Goal: Communication & Community: Answer question/provide support

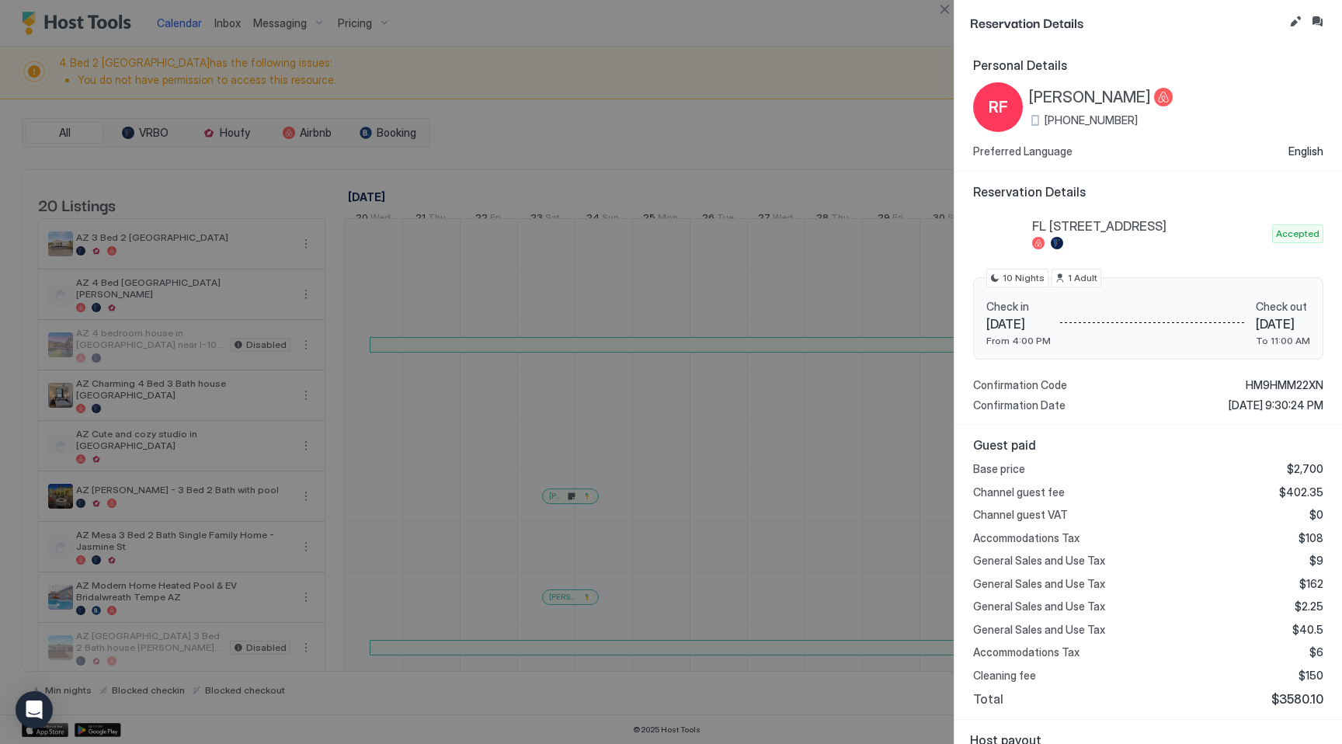
scroll to position [0, 1601]
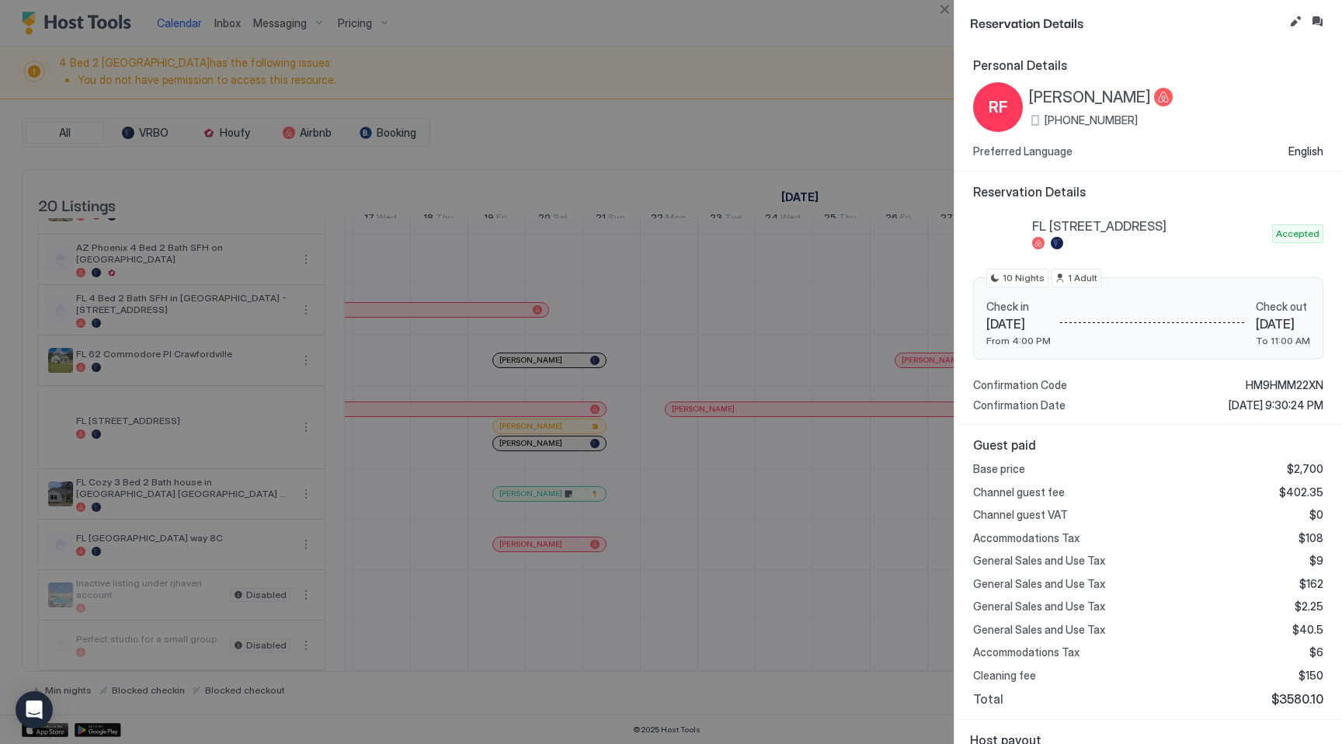
click at [626, 106] on div at bounding box center [671, 372] width 1342 height 744
click at [939, 9] on button "Close" at bounding box center [944, 9] width 19 height 19
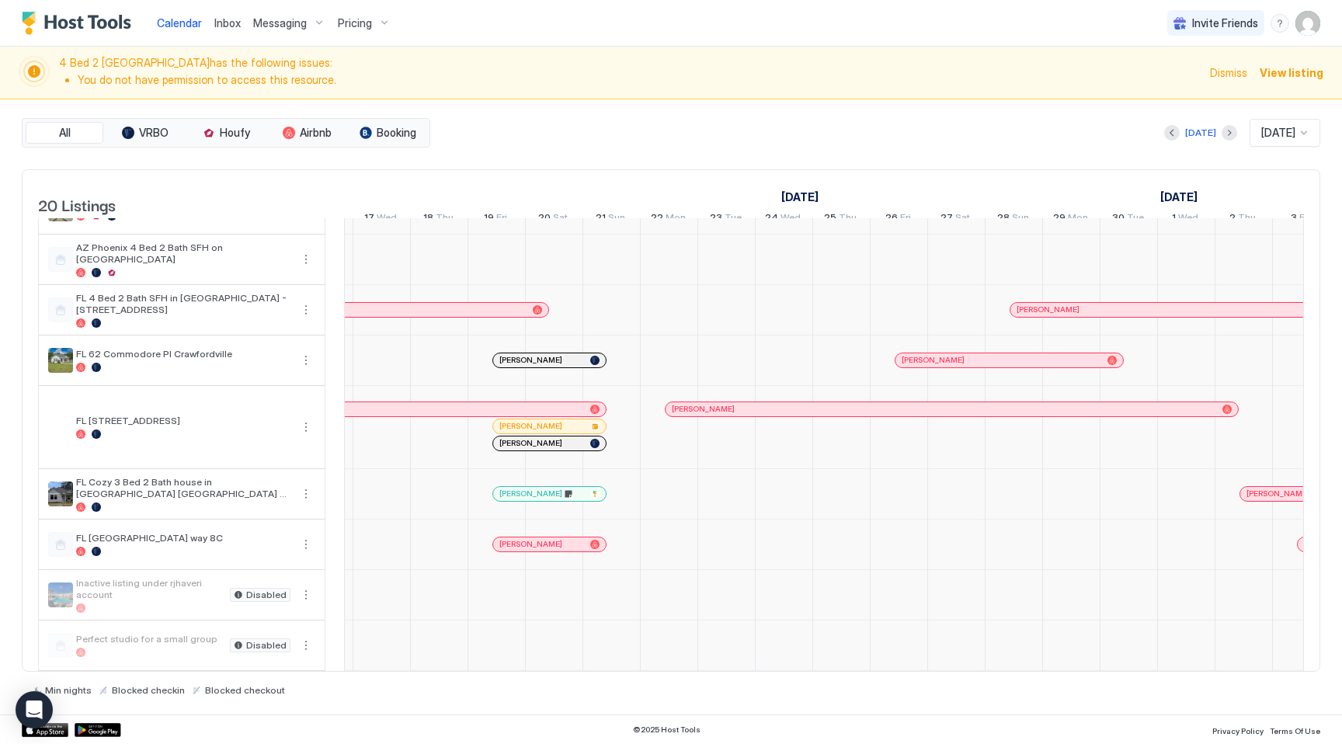
click at [231, 28] on span "Inbox" at bounding box center [227, 22] width 26 height 13
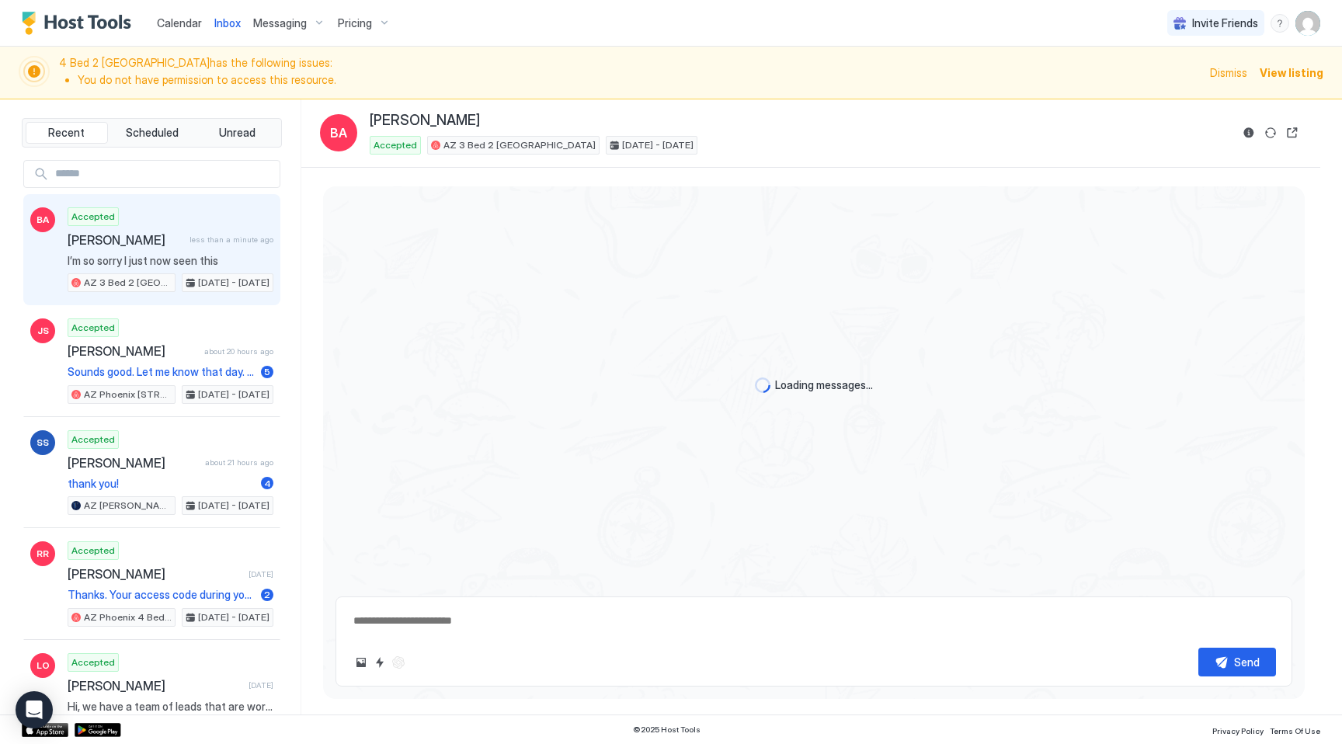
scroll to position [1513, 0]
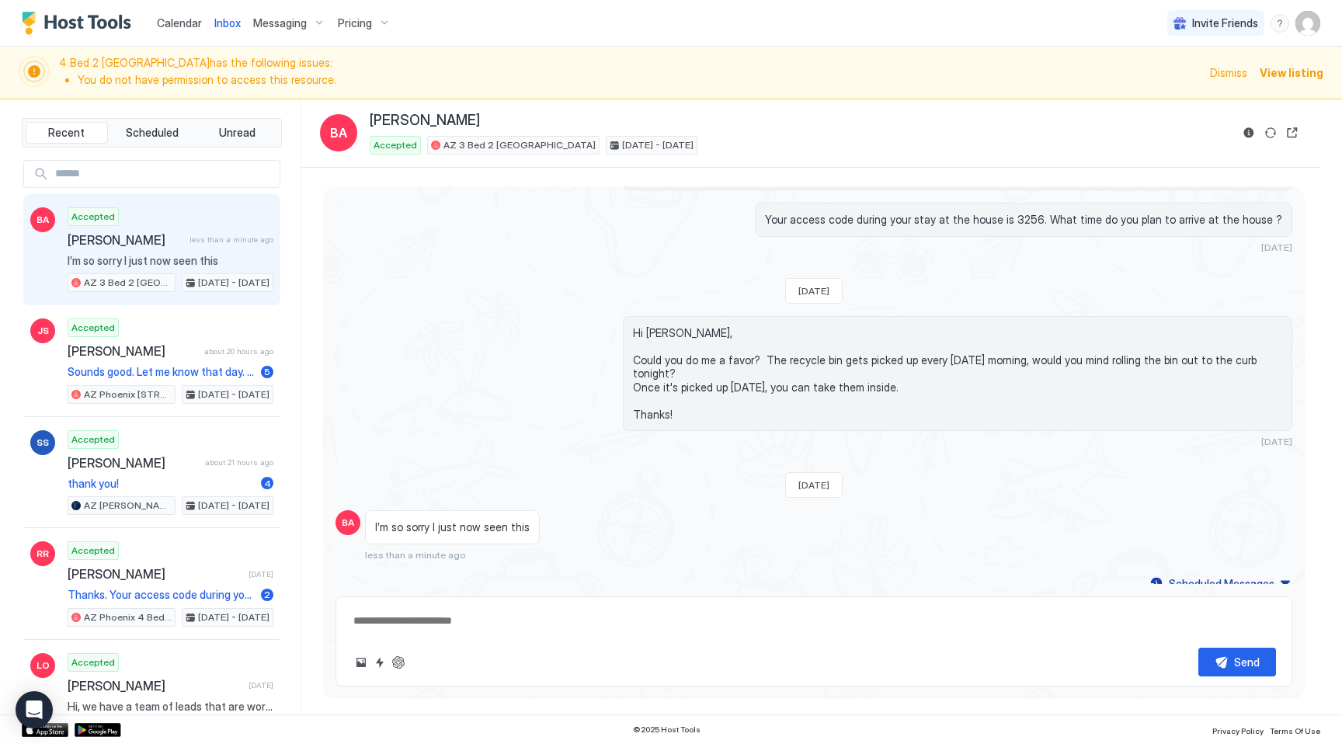
click at [831, 341] on span "Hi [PERSON_NAME], Could you do me a favor? The recycle bin gets picked up every…" at bounding box center [957, 373] width 649 height 95
click at [831, 331] on span "Hi [PERSON_NAME], Could you do me a favor? The recycle bin gets picked up every…" at bounding box center [957, 373] width 649 height 95
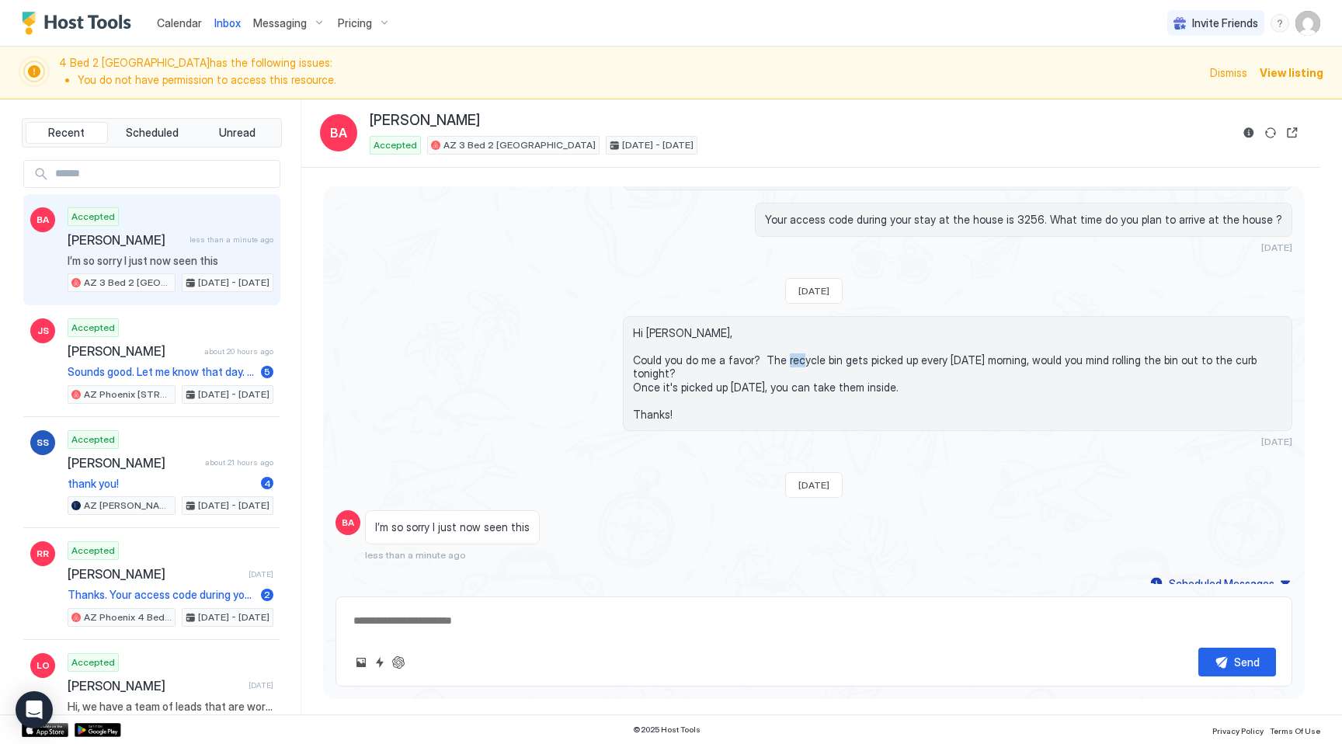
click at [831, 331] on span "Hi [PERSON_NAME], Could you do me a favor? The recycle bin gets picked up every…" at bounding box center [957, 373] width 649 height 95
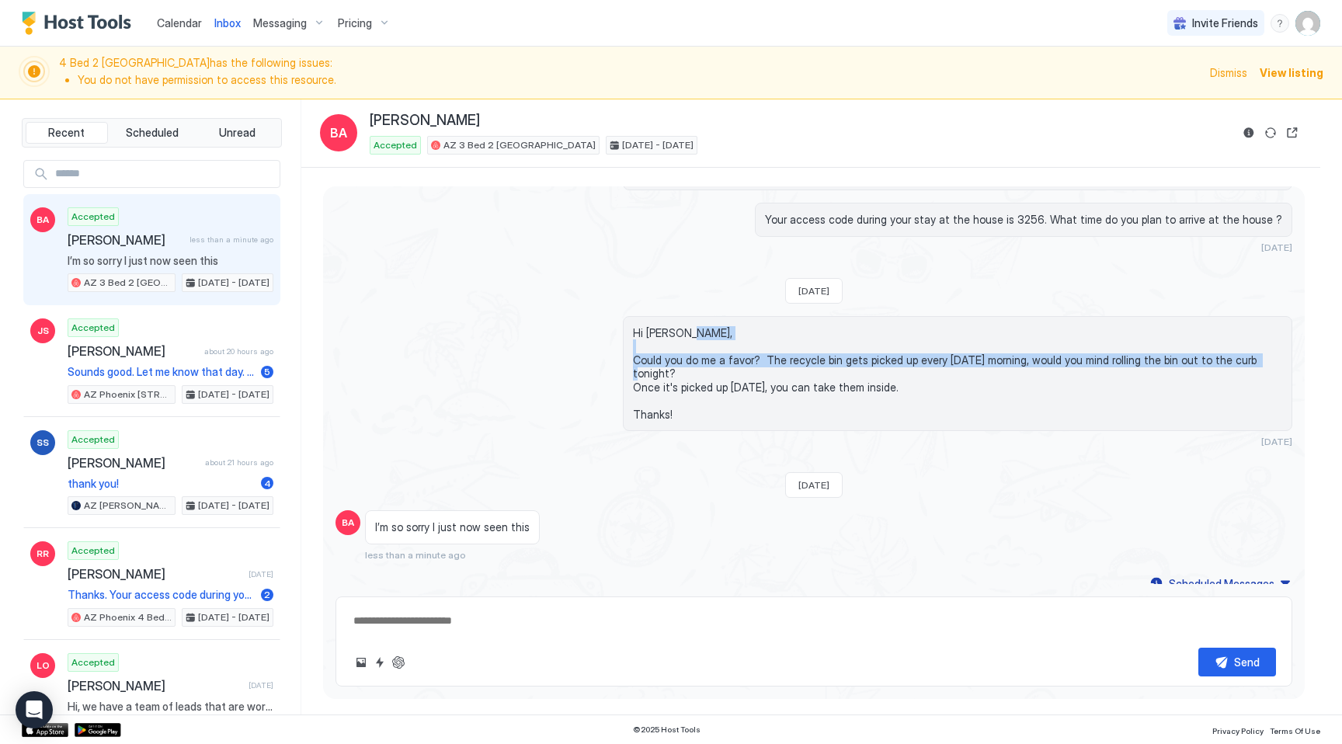
click at [831, 331] on span "Hi [PERSON_NAME], Could you do me a favor? The recycle bin gets picked up every…" at bounding box center [957, 373] width 649 height 95
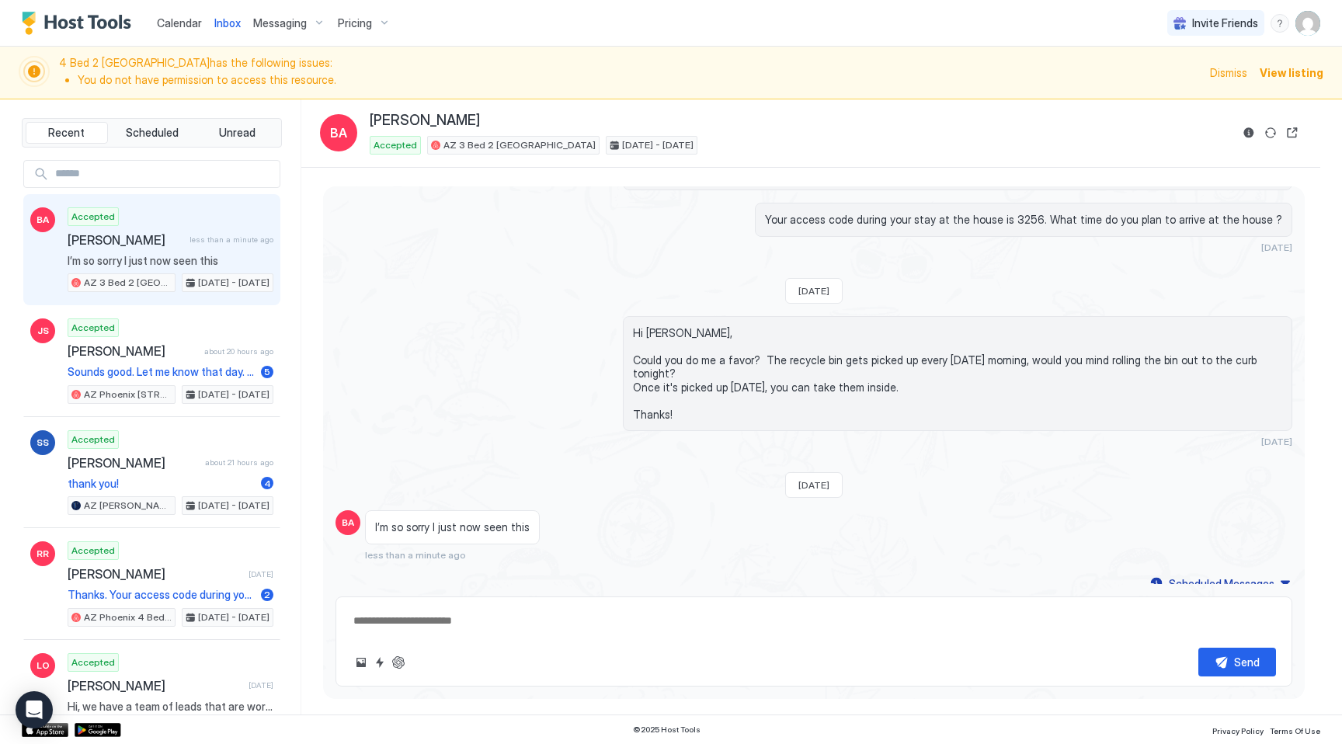
click at [528, 628] on textarea at bounding box center [814, 620] width 924 height 29
